Goal: Transaction & Acquisition: Purchase product/service

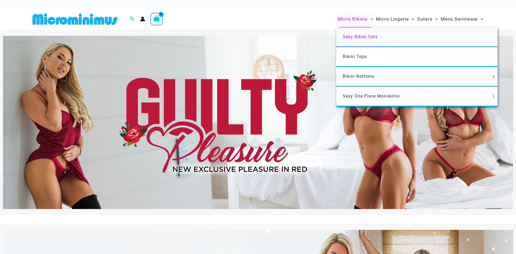
click at [348, 37] on span "Sexy Bikini Sets" at bounding box center [359, 36] width 35 height 5
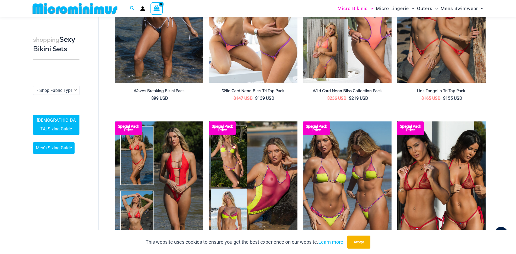
scroll to position [9, 0]
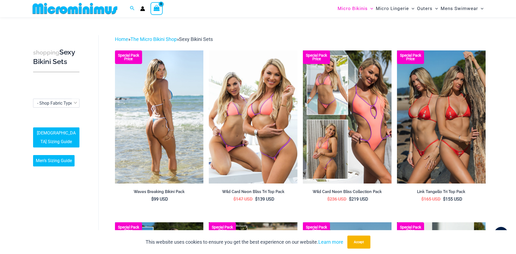
click at [170, 107] on img at bounding box center [159, 116] width 89 height 133
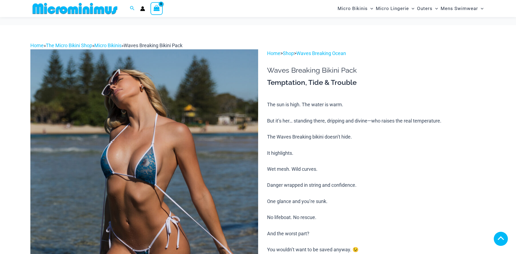
scroll to position [382, 0]
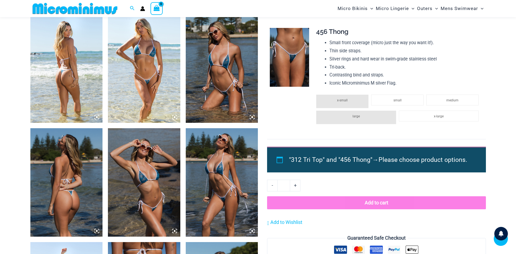
click at [60, 71] on img at bounding box center [66, 68] width 72 height 108
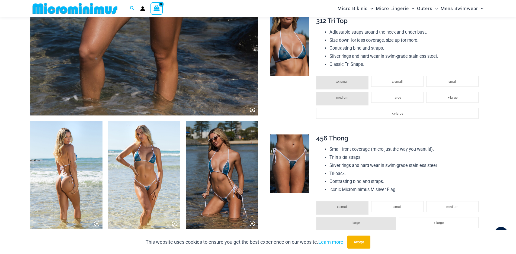
scroll to position [256, 0]
